Goal: Task Accomplishment & Management: Manage account settings

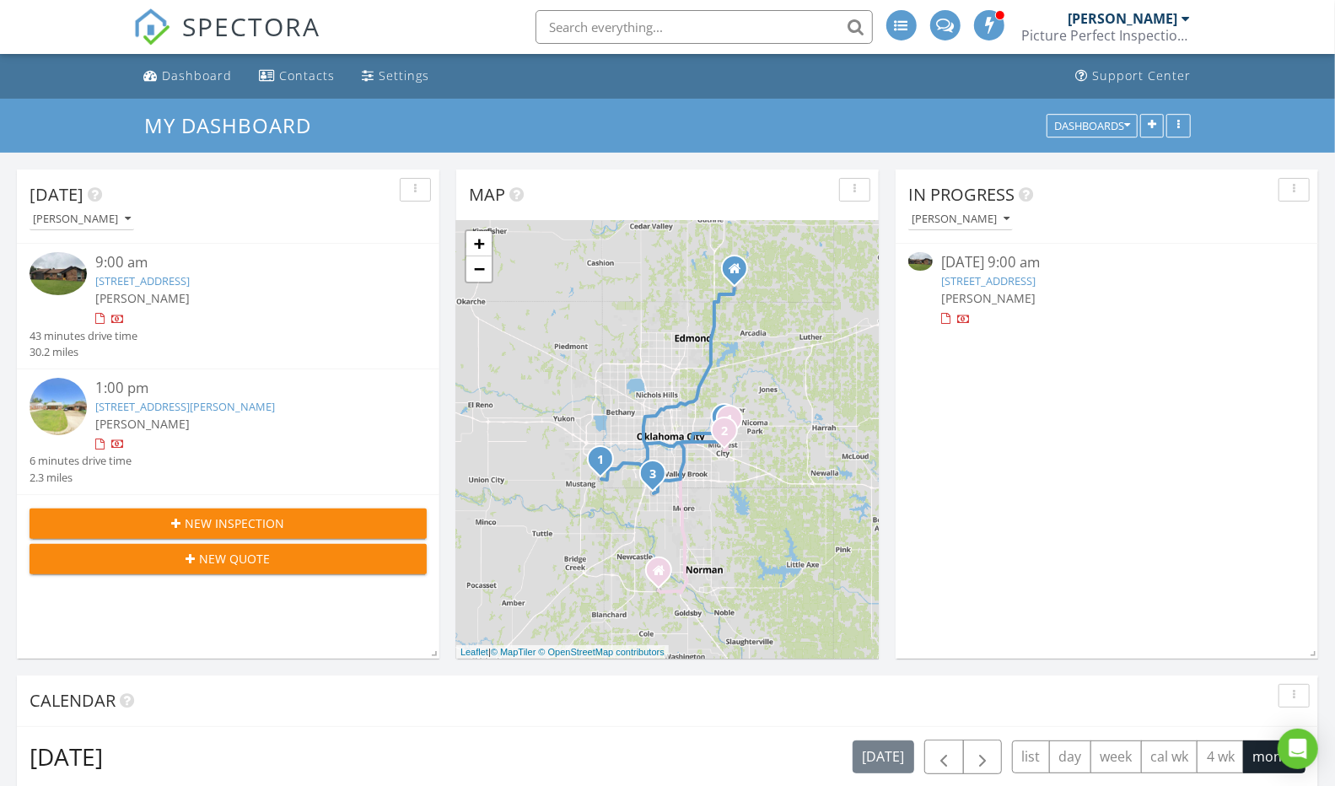
scroll to position [8, 8]
click at [190, 286] on link "[STREET_ADDRESS]" at bounding box center [142, 280] width 94 height 15
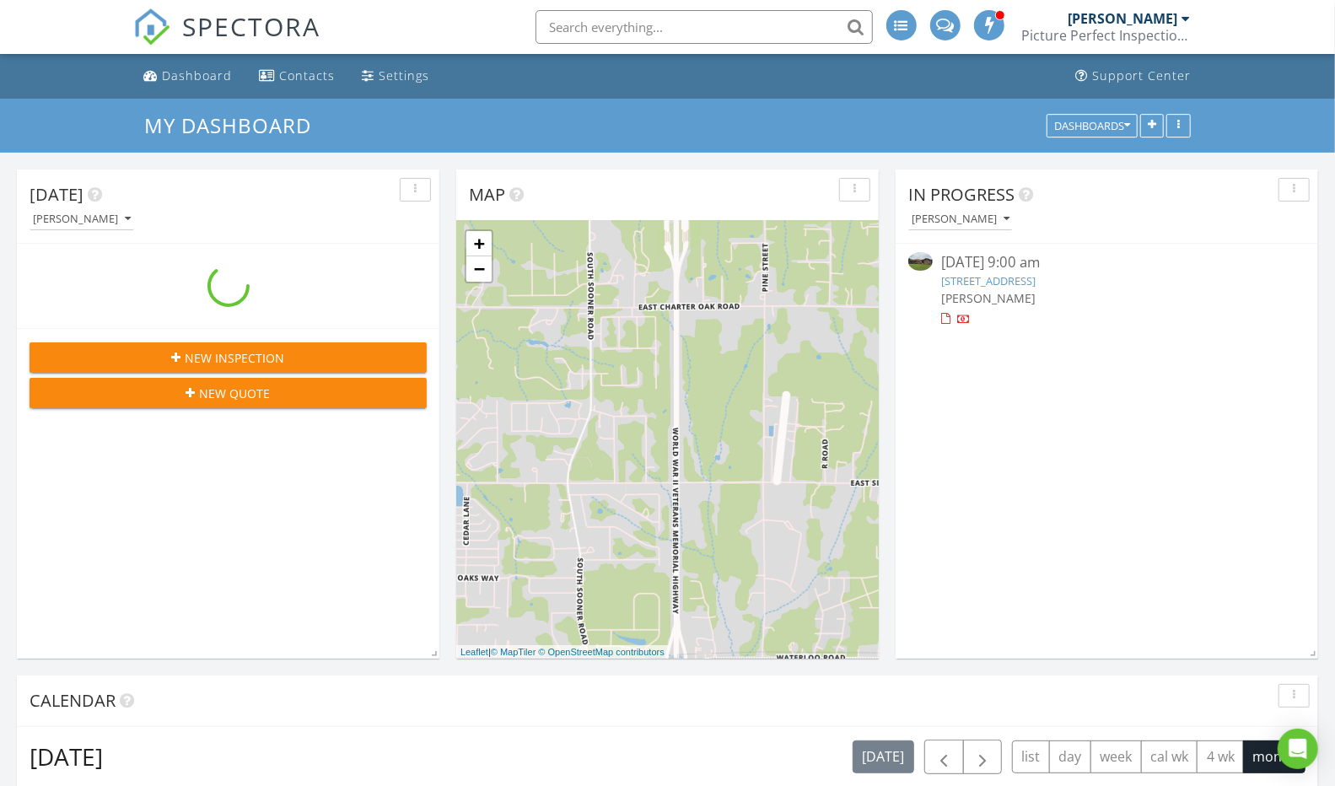
click at [195, 80] on div "Dashboard" at bounding box center [197, 75] width 70 height 16
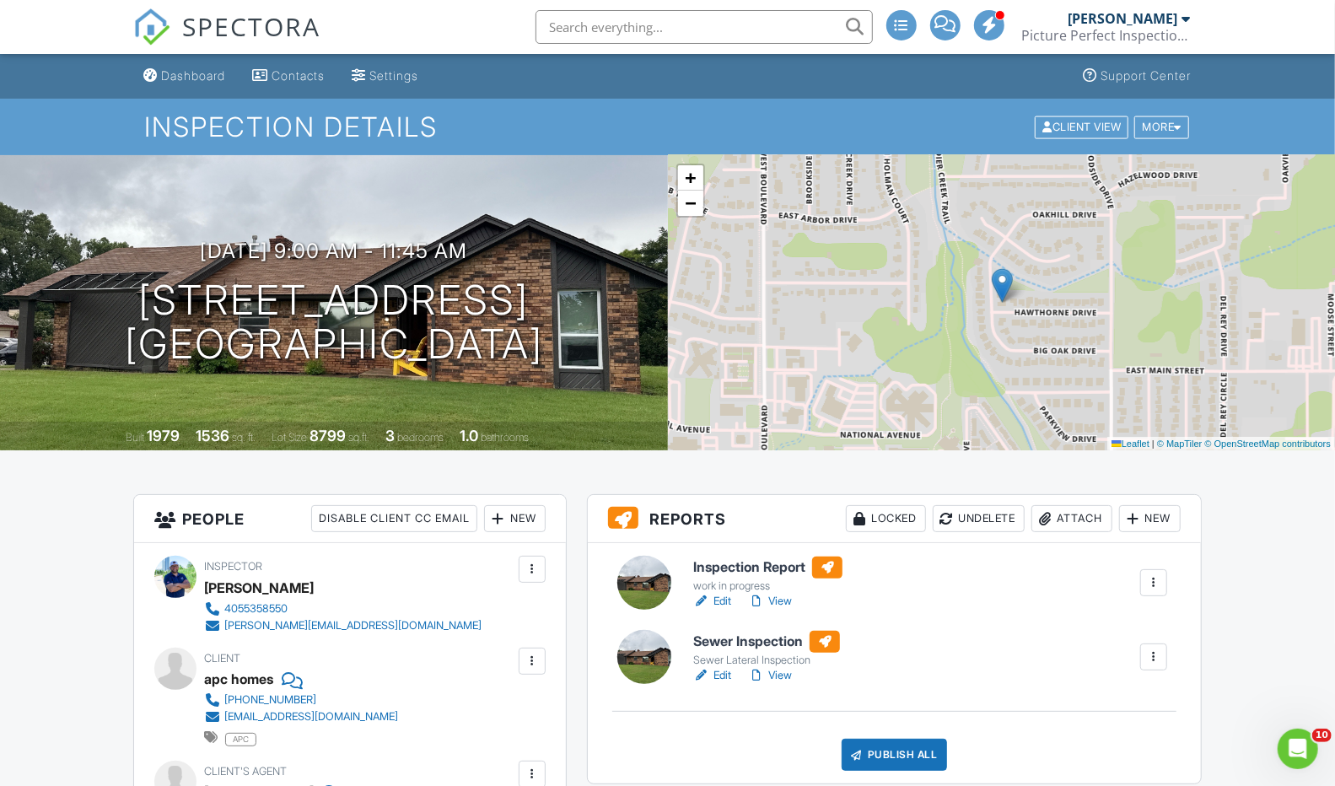
click at [777, 599] on link "View" at bounding box center [770, 601] width 44 height 17
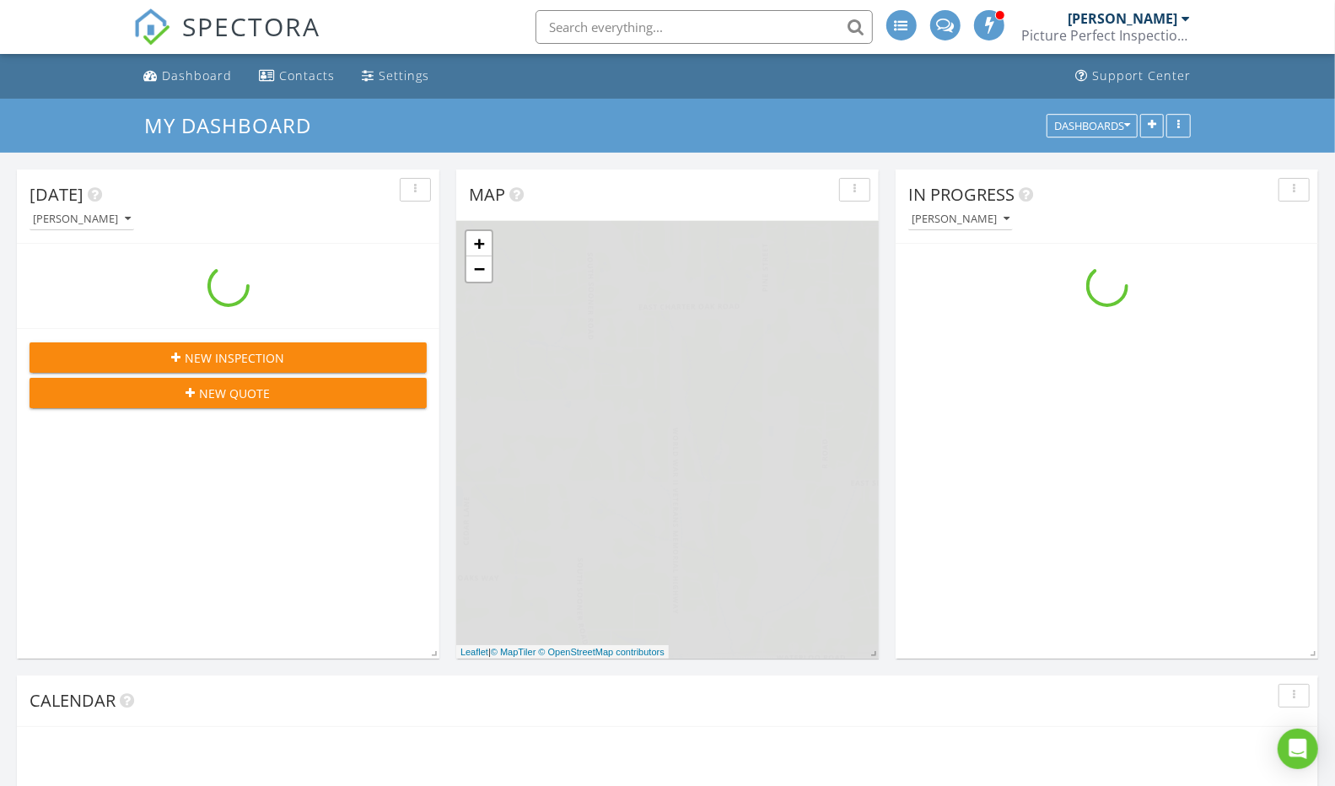
scroll to position [1563, 1364]
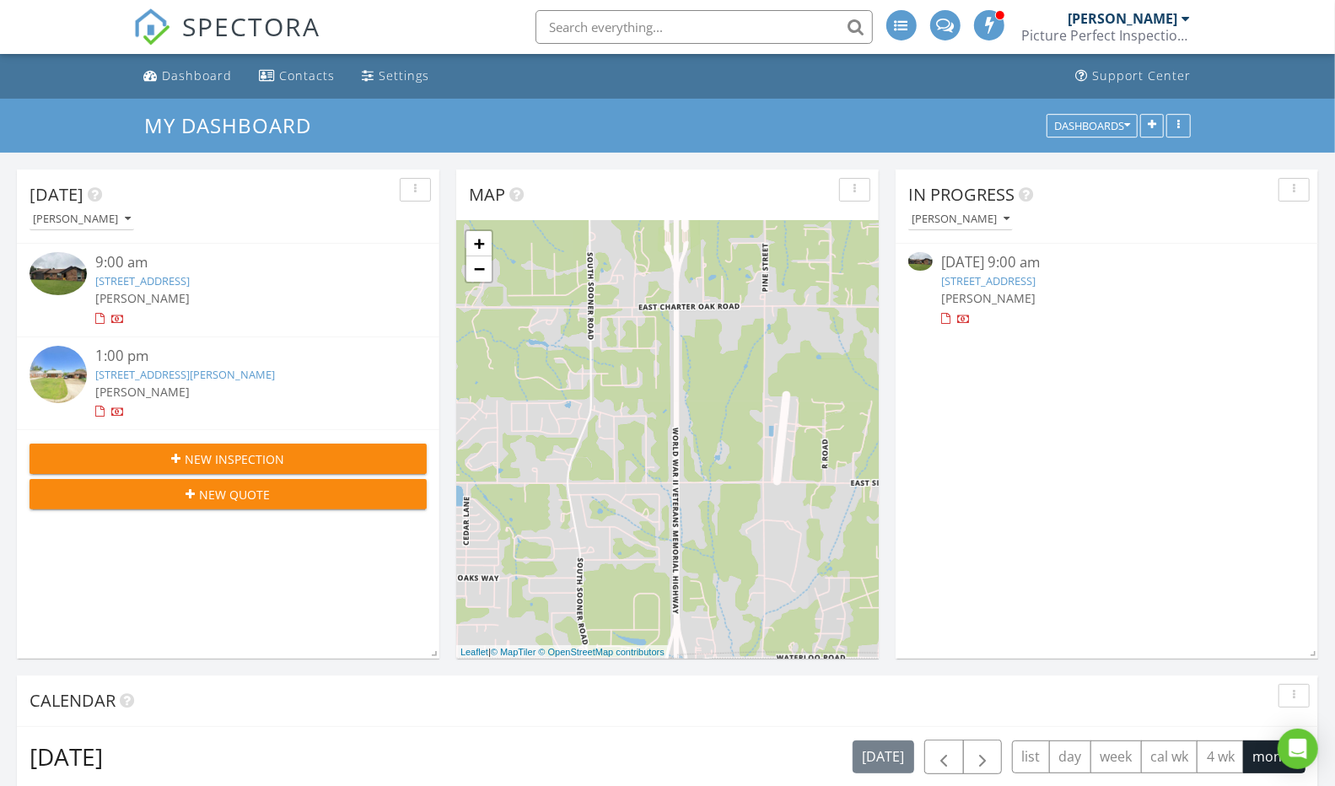
click at [224, 367] on div "1:00 pm" at bounding box center [244, 356] width 298 height 21
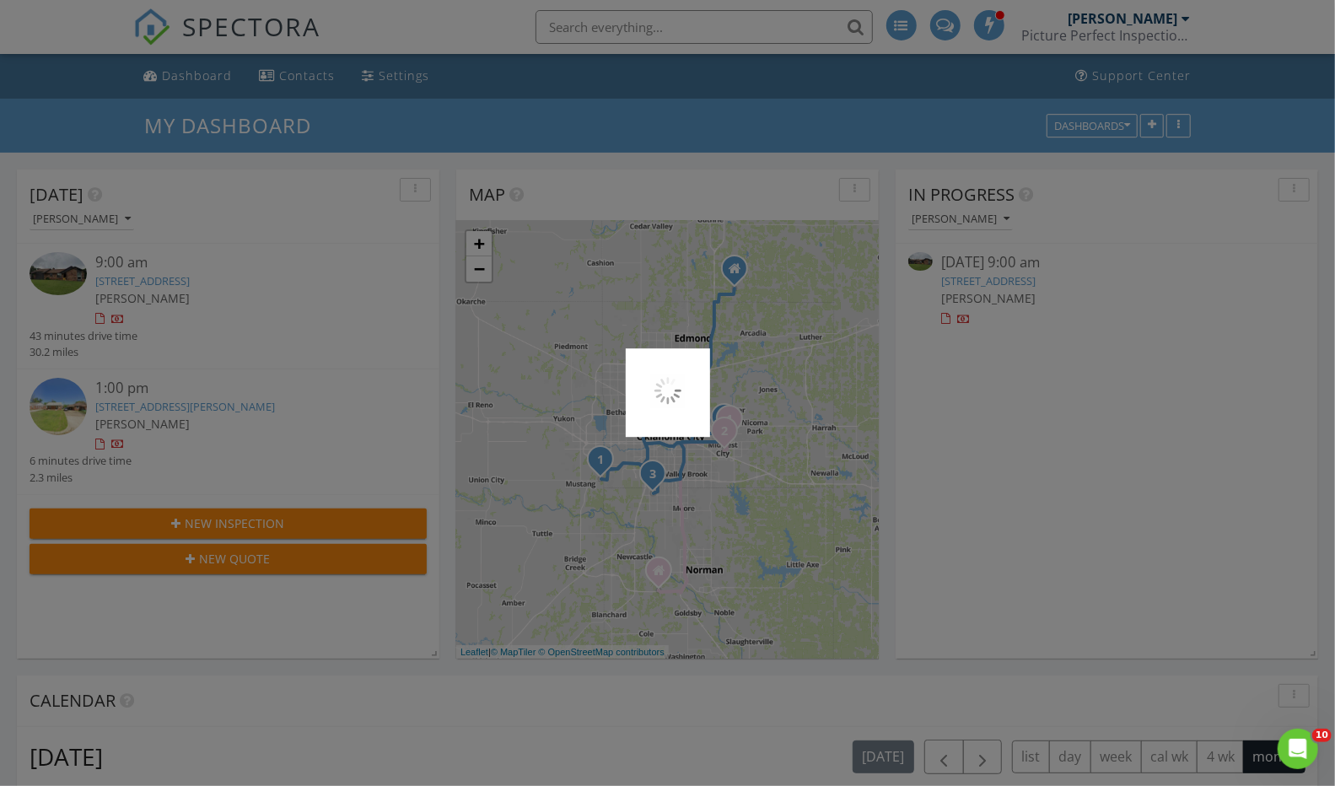
scroll to position [0, 0]
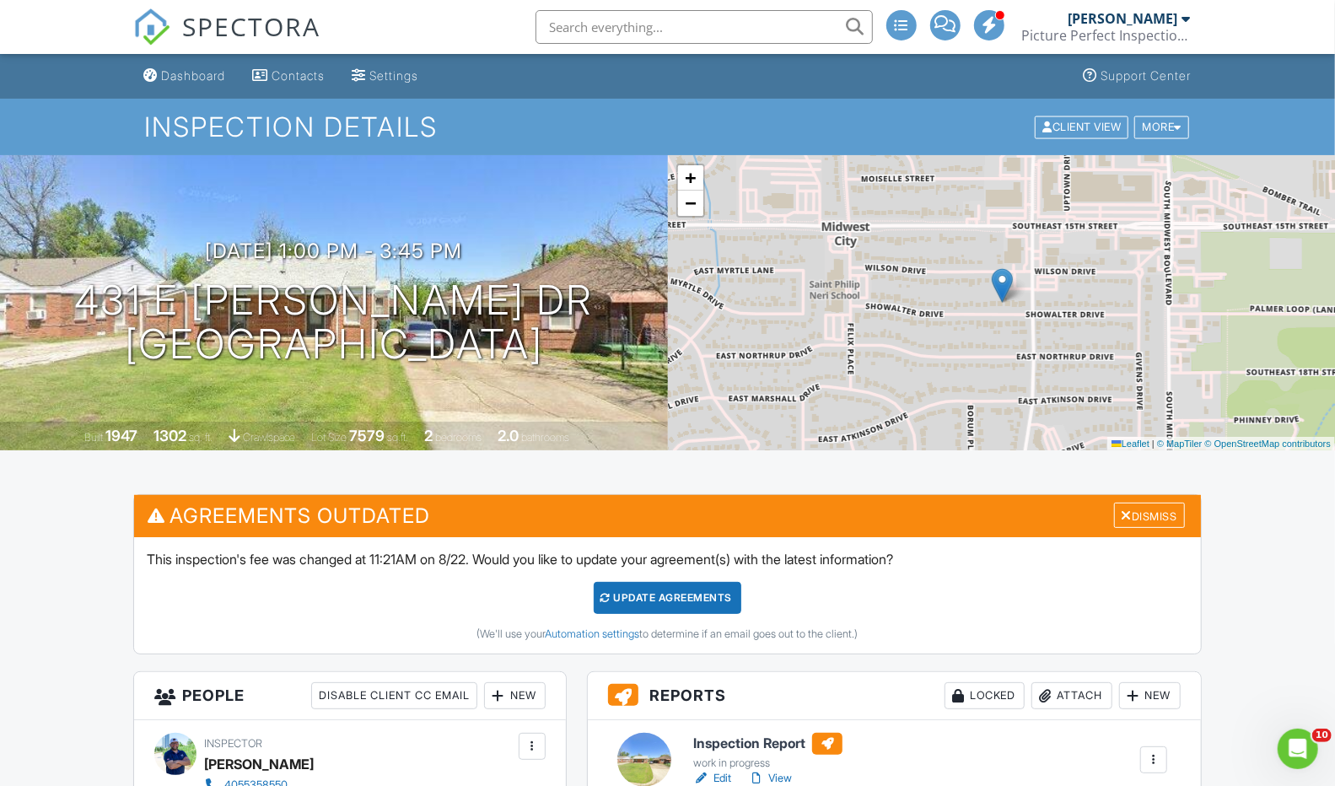
click at [679, 602] on div "Update Agreements" at bounding box center [668, 598] width 148 height 32
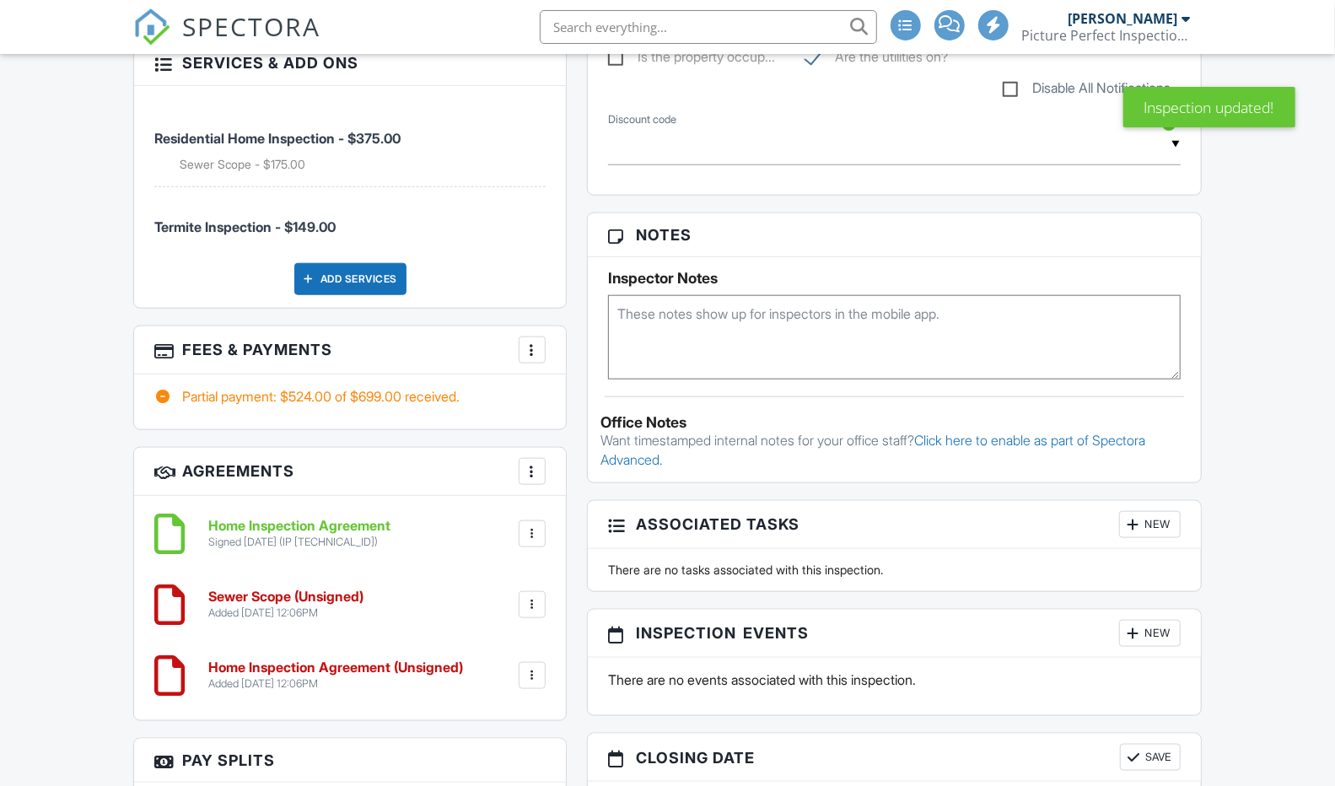
scroll to position [991, 0]
click at [535, 674] on div at bounding box center [532, 674] width 17 height 17
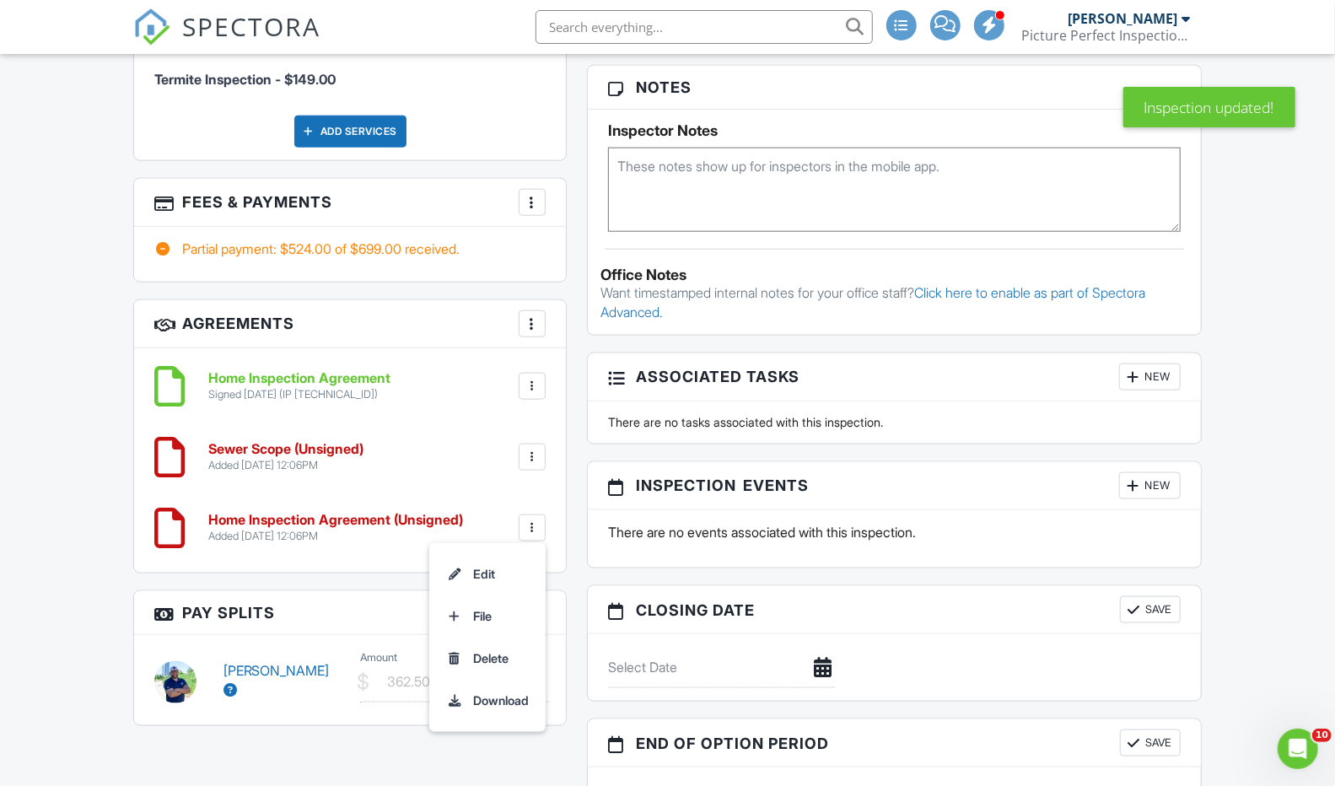
click at [497, 658] on li "Delete" at bounding box center [487, 658] width 96 height 42
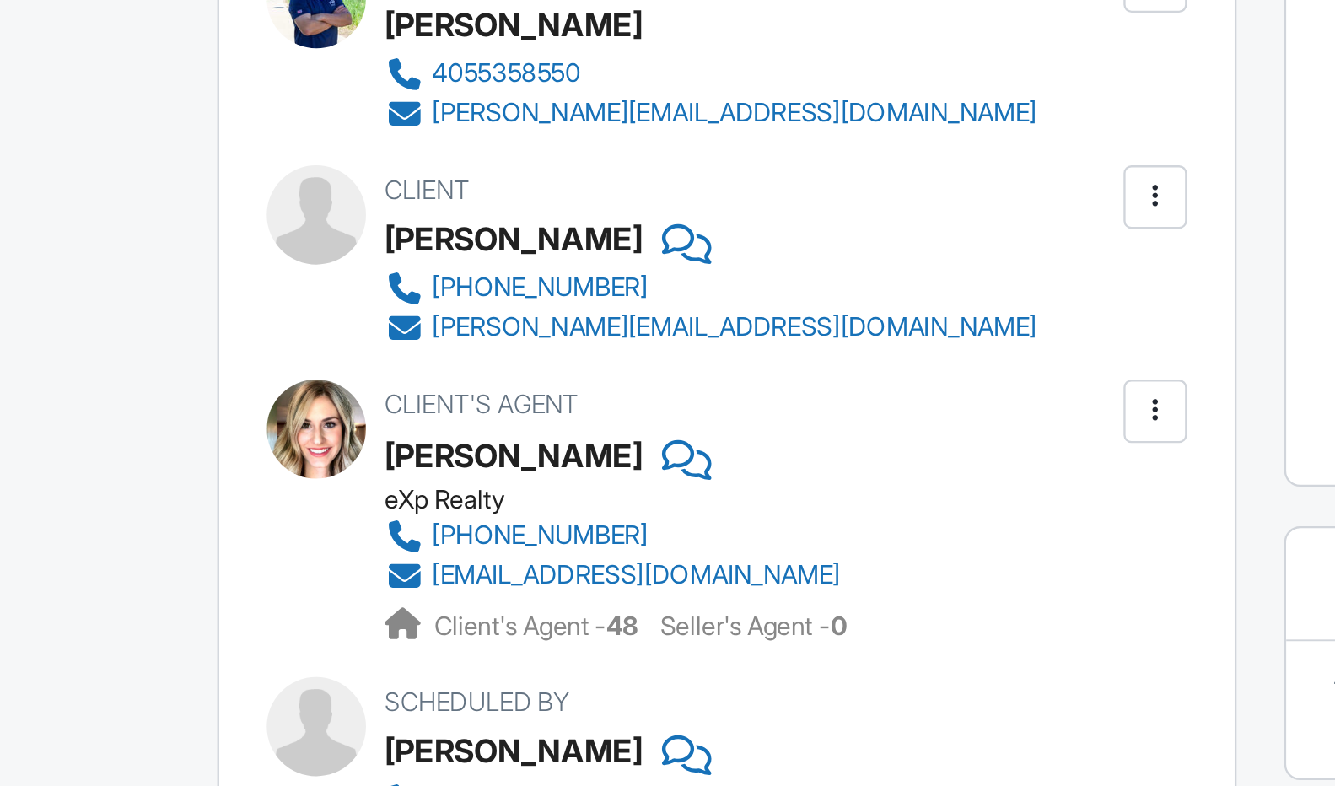
scroll to position [201, 0]
